Goal: Task Accomplishment & Management: Use online tool/utility

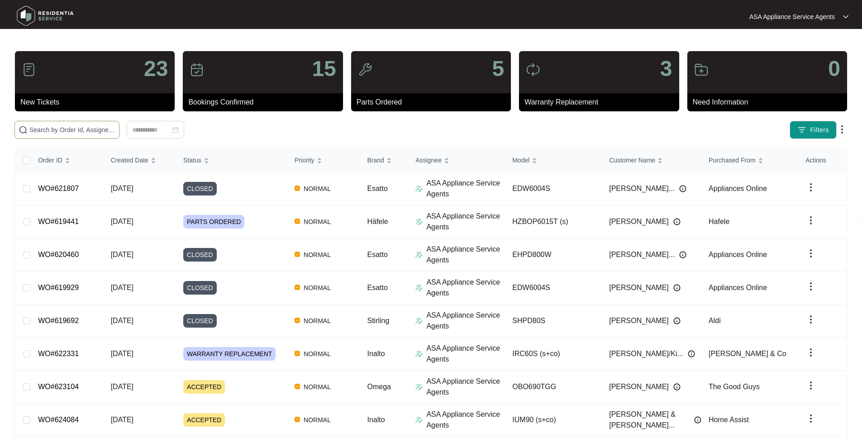
click at [97, 128] on input "text" at bounding box center [72, 130] width 86 height 10
paste input "WO#622390"
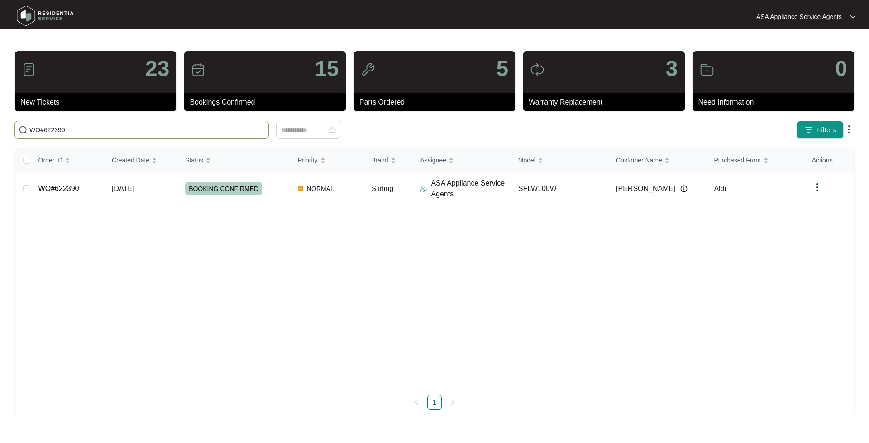
type input "WO#622390"
click at [71, 188] on link "WO#622390" at bounding box center [58, 189] width 41 height 8
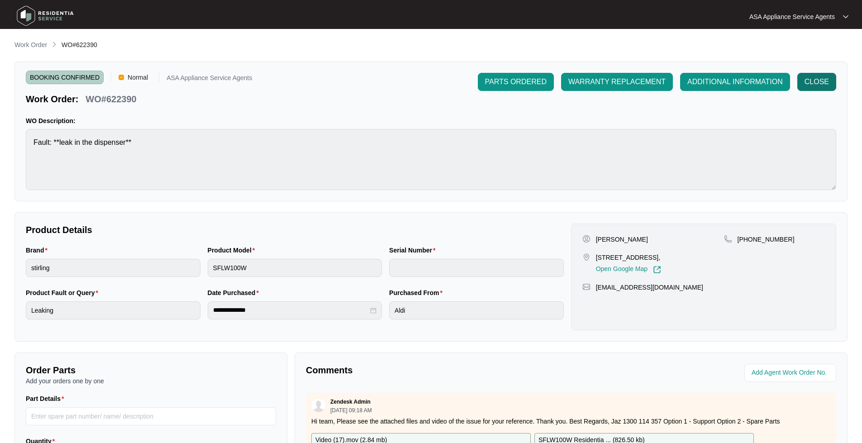
click at [799, 80] on button "CLOSE" at bounding box center [817, 82] width 39 height 18
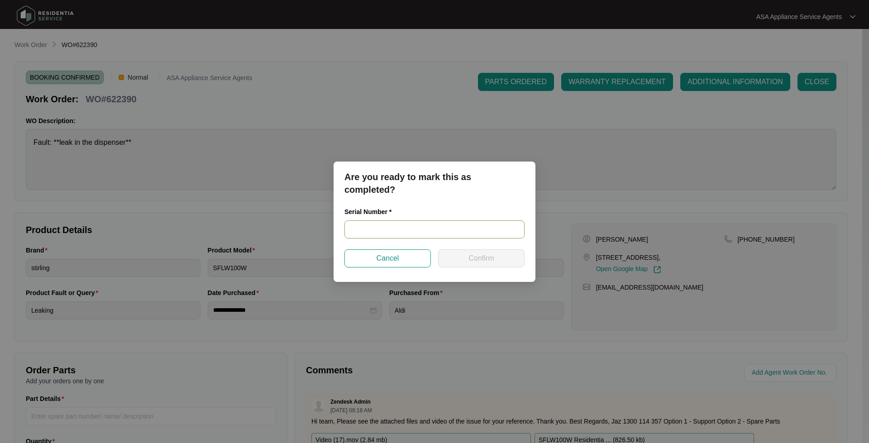
click at [417, 230] on input "text" at bounding box center [434, 229] width 180 height 18
paste input "540V2702301A4205K00179"
type input "540V2702301A4205K00179"
click at [458, 263] on button "Confirm" at bounding box center [481, 258] width 86 height 18
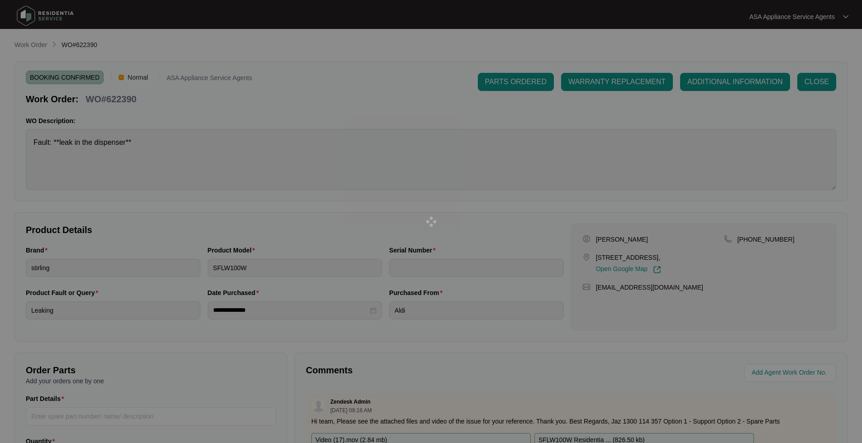
type input "540V2702301A4205K00179"
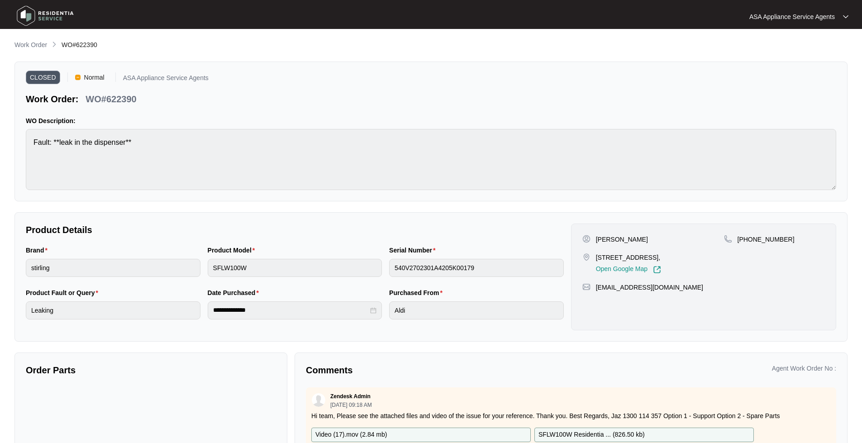
click at [28, 12] on img at bounding box center [45, 15] width 63 height 27
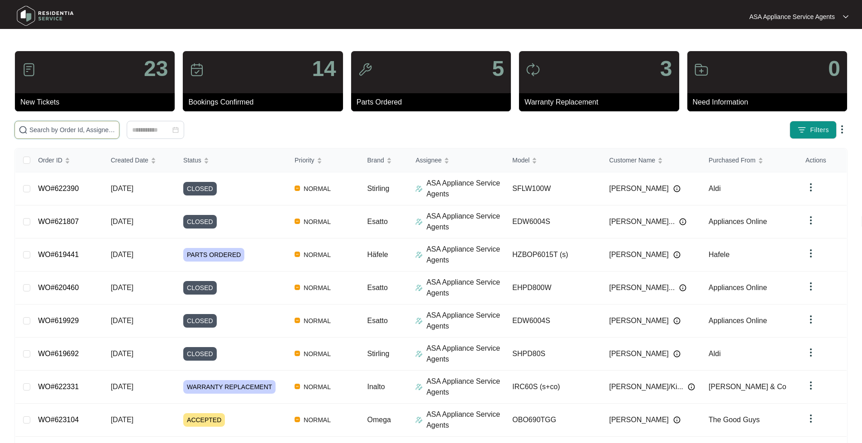
click at [87, 130] on input "text" at bounding box center [72, 130] width 86 height 10
type input "622665"
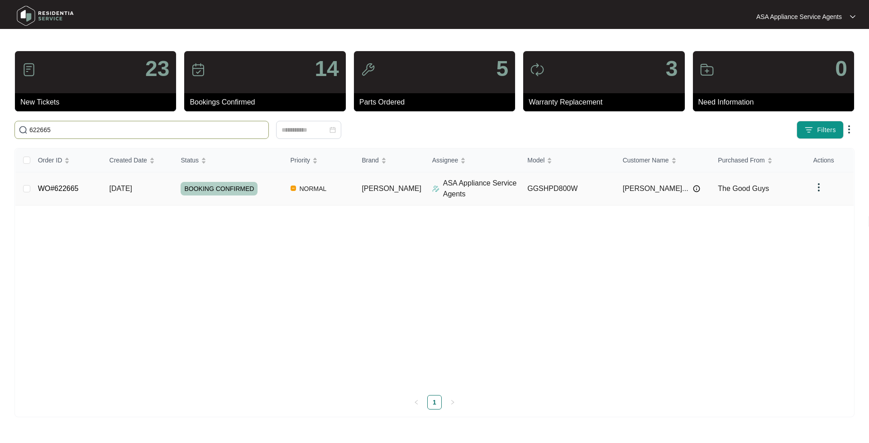
click at [53, 180] on td "WO#622665" at bounding box center [67, 188] width 72 height 33
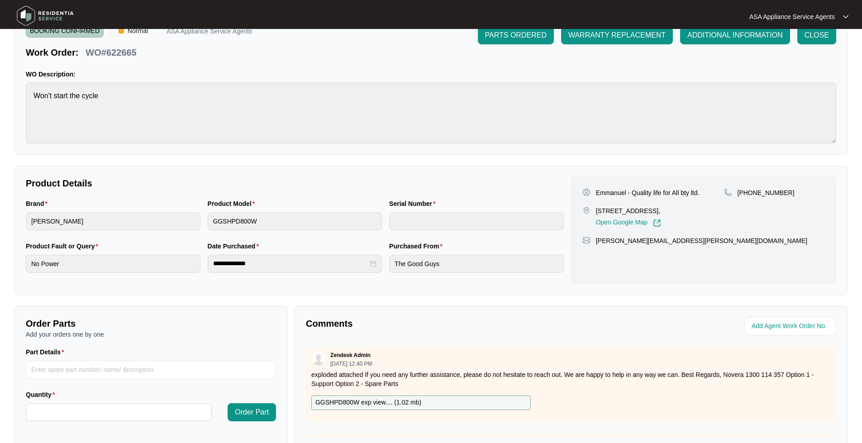
scroll to position [91, 0]
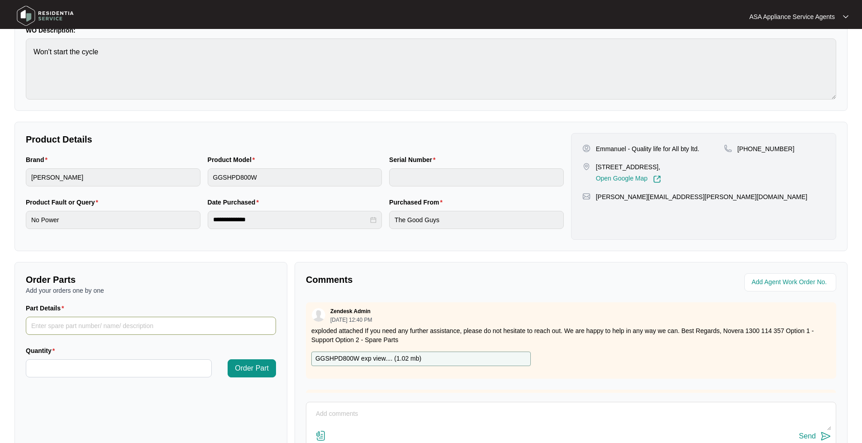
click at [57, 326] on input "Part Details" at bounding box center [151, 326] width 250 height 18
paste input "12638200000261"
type input "12638200000261 Long Blet"
type input "*"
click at [263, 370] on span "Order Part" at bounding box center [252, 368] width 34 height 11
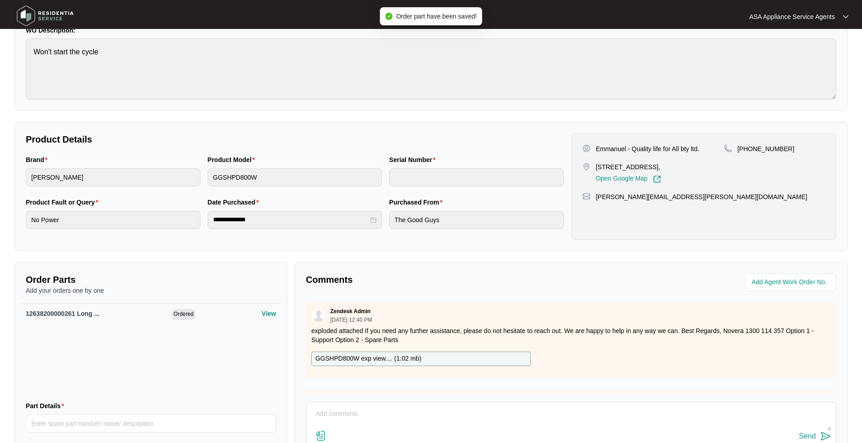
scroll to position [0, 0]
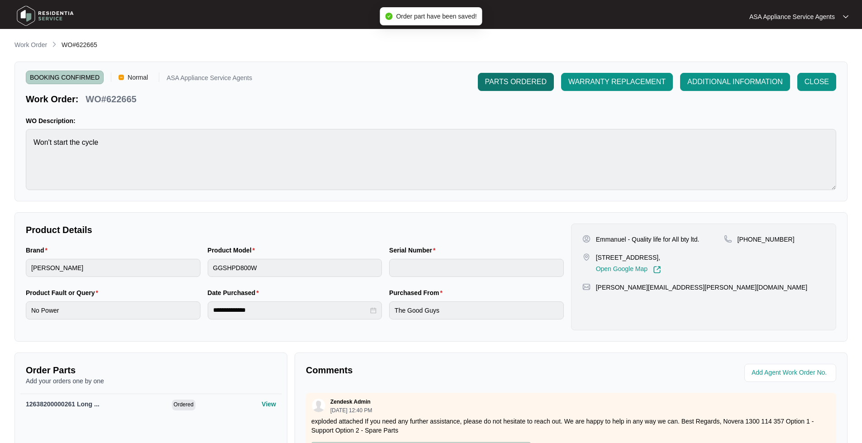
click at [508, 86] on span "PARTS ORDERED" at bounding box center [516, 82] width 62 height 11
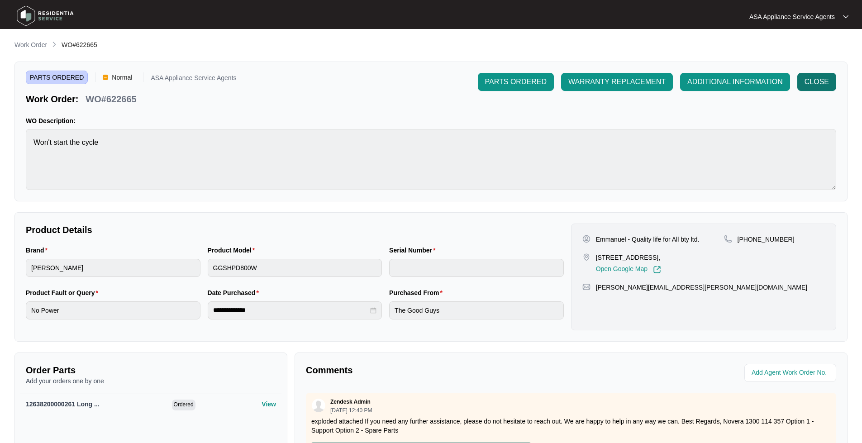
click at [833, 82] on button "CLOSE" at bounding box center [817, 82] width 39 height 18
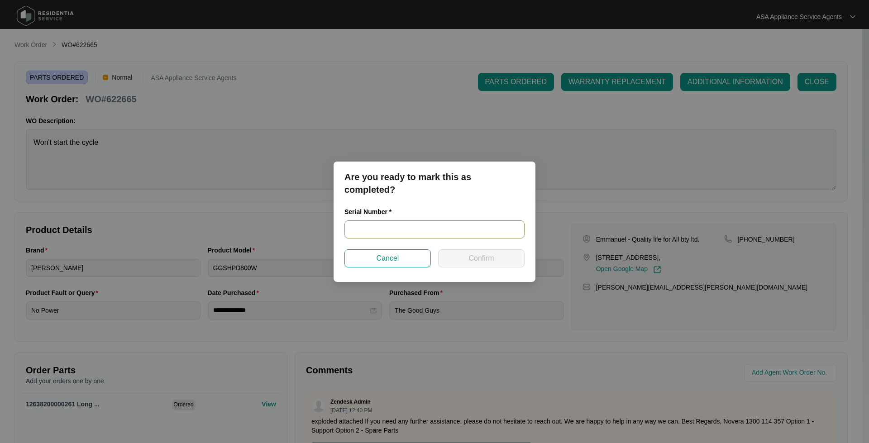
click at [402, 230] on input "text" at bounding box center [434, 229] width 180 height 18
click at [413, 234] on input "text" at bounding box center [434, 229] width 180 height 18
paste input "540N441260142235P00061"
type input "540N441260142235P00061"
click at [490, 259] on span "Confirm" at bounding box center [481, 258] width 25 height 11
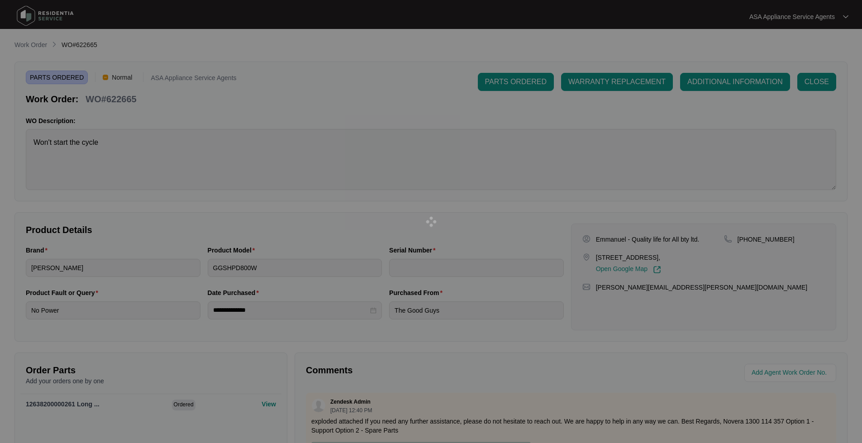
type input "540N441260142235P00061"
